Goal: Information Seeking & Learning: Learn about a topic

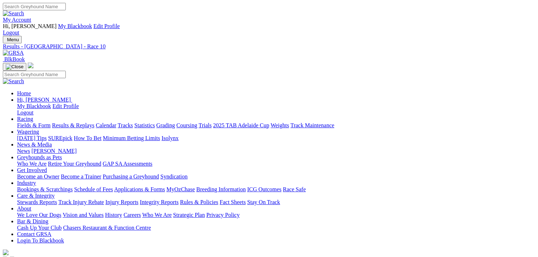
click at [28, 122] on link "Fields & Form" at bounding box center [33, 125] width 33 height 6
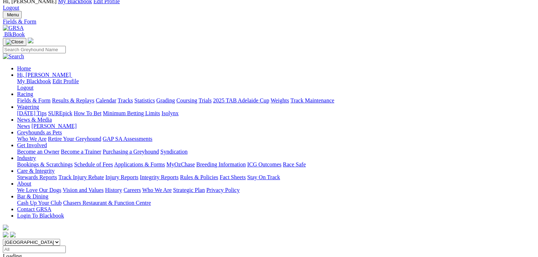
scroll to position [71, 0]
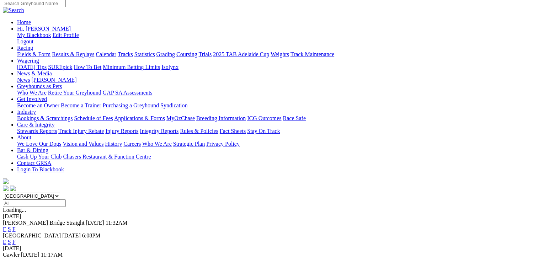
click at [16, 256] on link "F" at bounding box center [13, 261] width 3 height 6
